Goal: Task Accomplishment & Management: Use online tool/utility

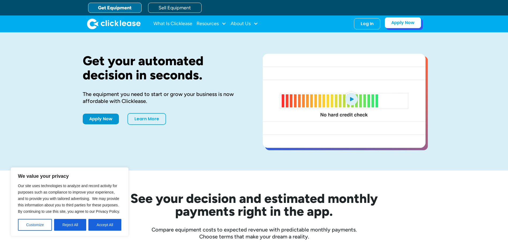
click at [400, 26] on link "Apply Now" at bounding box center [403, 22] width 37 height 11
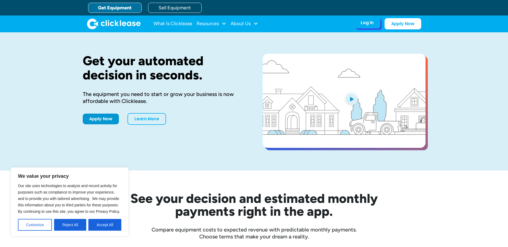
click at [370, 26] on div "Log In Account login I use Clicklease to get my equipment Partner Portal I offe…" at bounding box center [367, 22] width 26 height 11
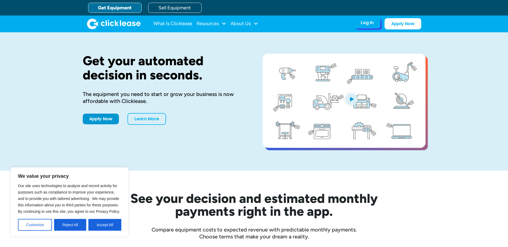
click at [366, 27] on div "Log In Account login I use Clicklease to get my equipment Partner Portal I offe…" at bounding box center [367, 22] width 26 height 11
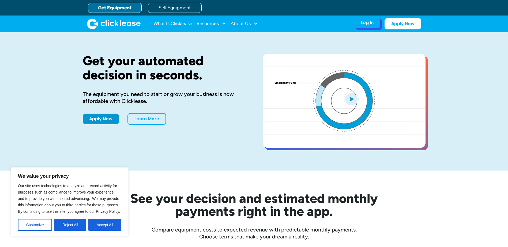
click at [371, 21] on div "Log In" at bounding box center [367, 22] width 13 height 5
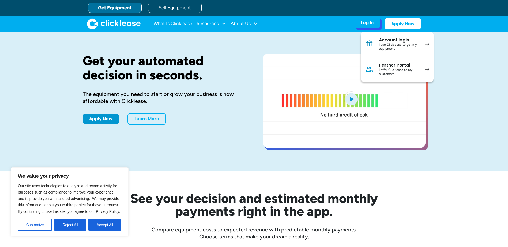
click at [401, 72] on div "I offer Clicklease to my customers." at bounding box center [399, 72] width 40 height 8
